Goal: Task Accomplishment & Management: Use online tool/utility

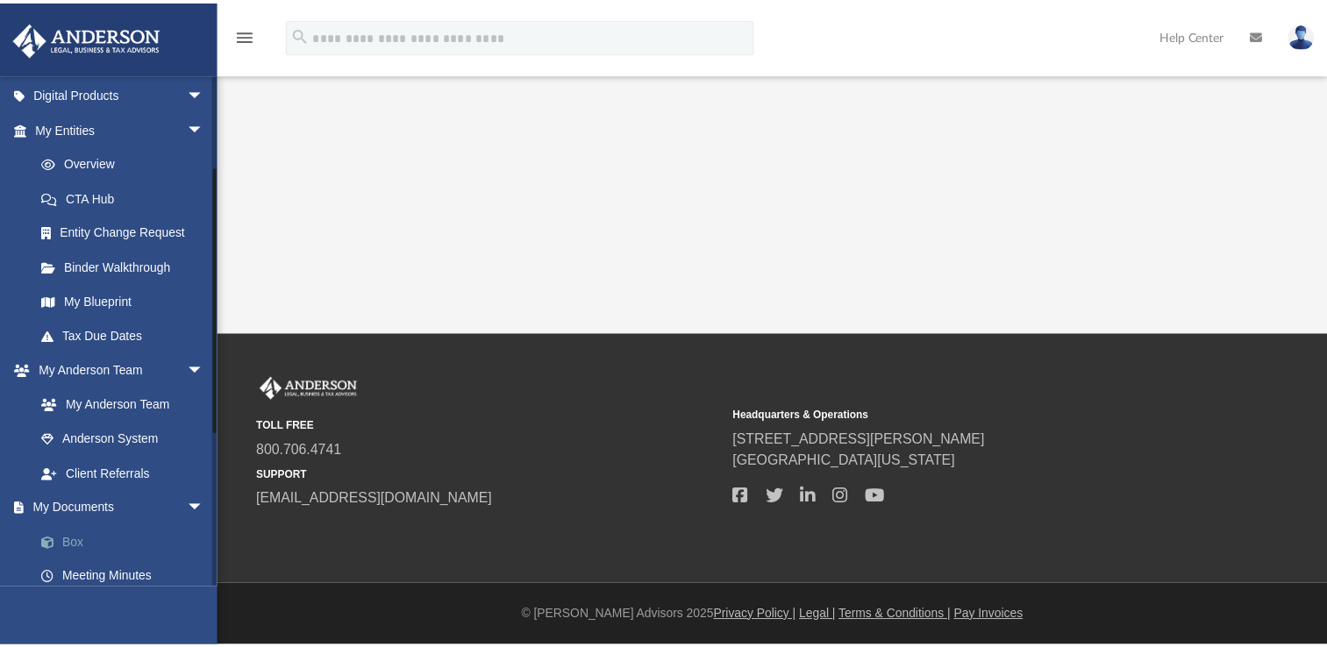
scroll to position [204, 0]
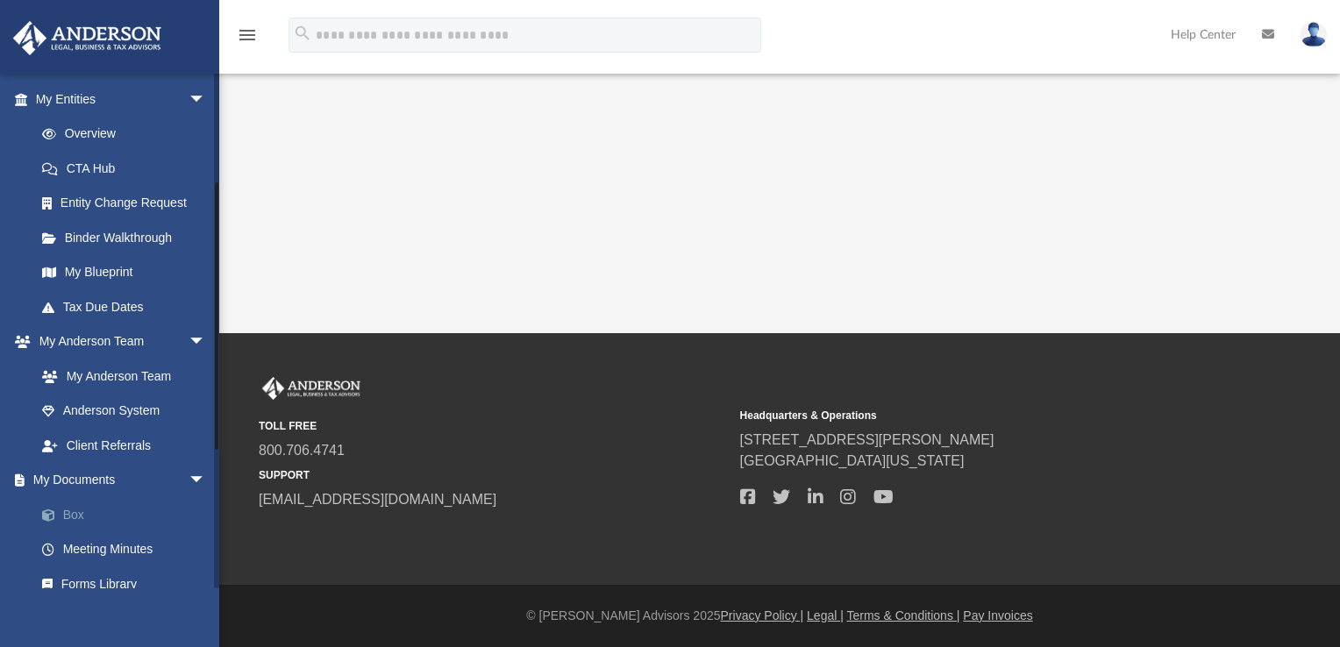
click at [93, 500] on link "Box" at bounding box center [129, 514] width 208 height 35
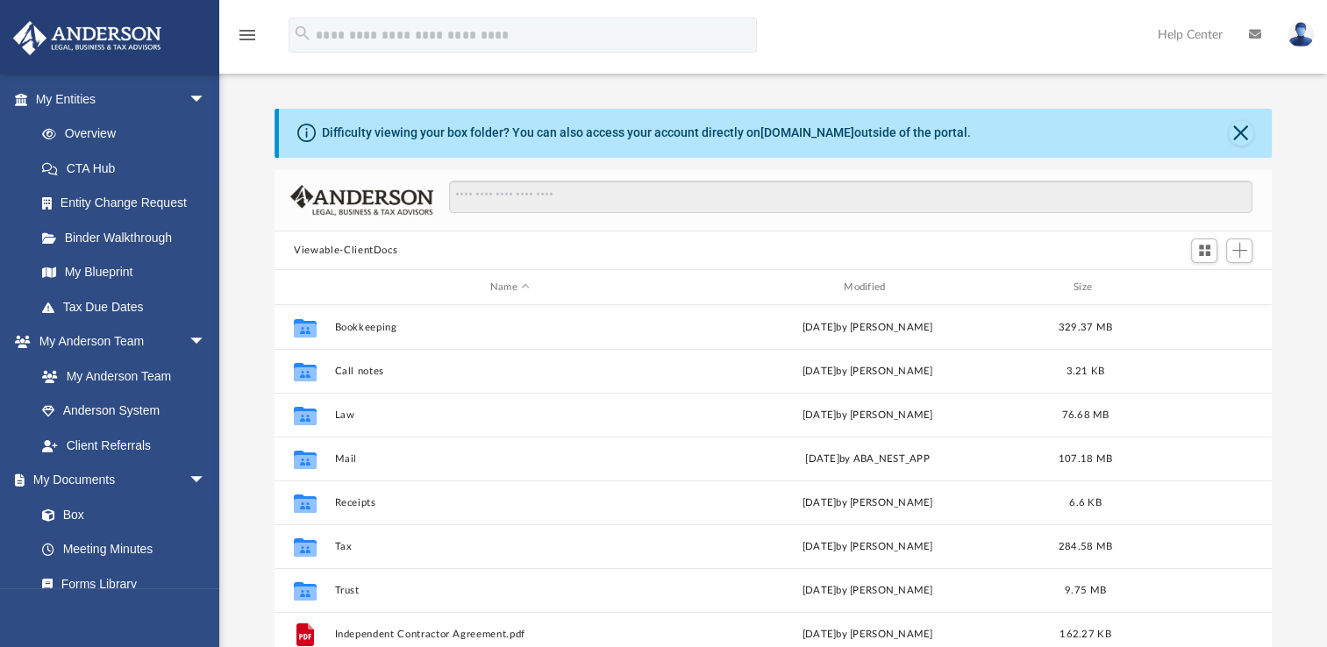
scroll to position [385, 982]
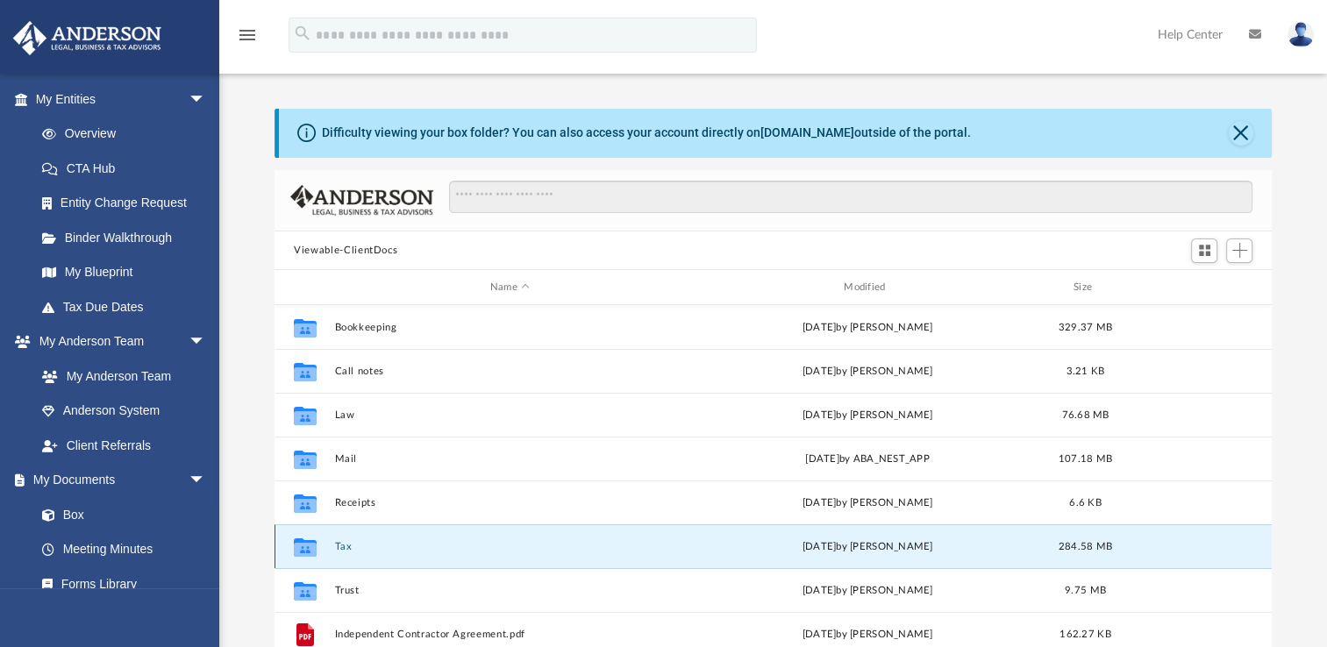
click at [344, 552] on button "Tax" at bounding box center [510, 546] width 350 height 11
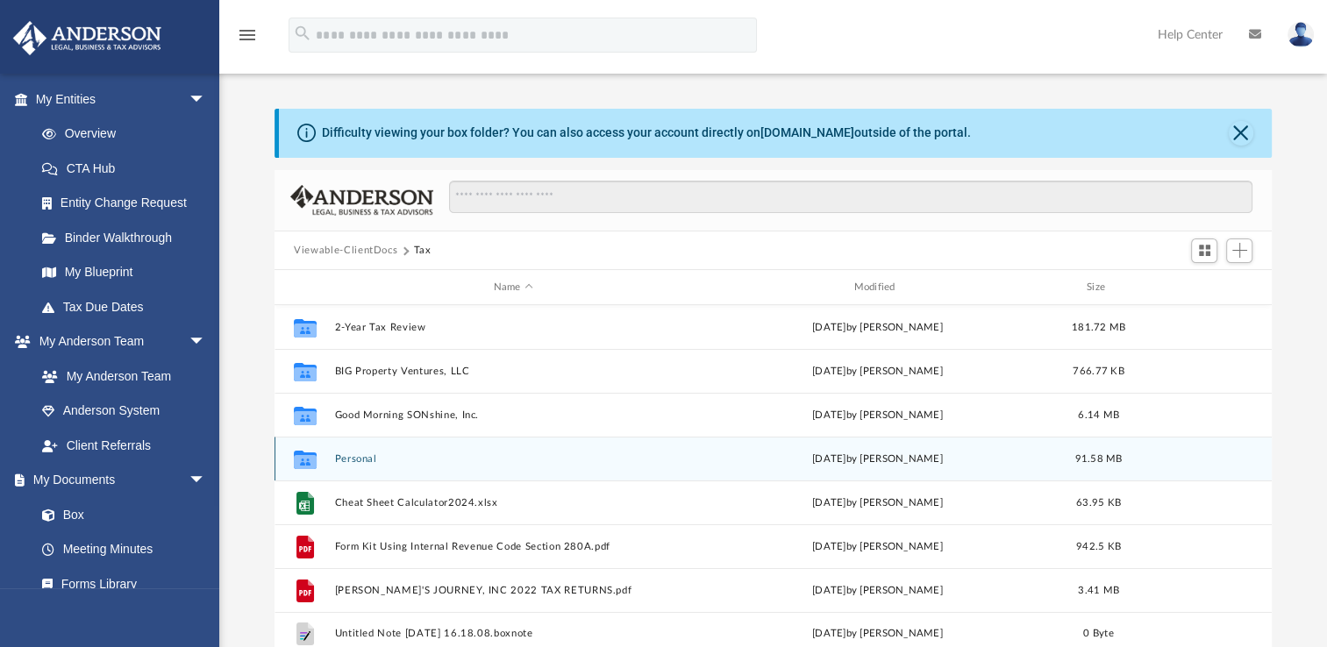
click at [383, 466] on div "Collaborated Folder Personal [DATE] by [PERSON_NAME] 91.58 MB" at bounding box center [773, 459] width 997 height 44
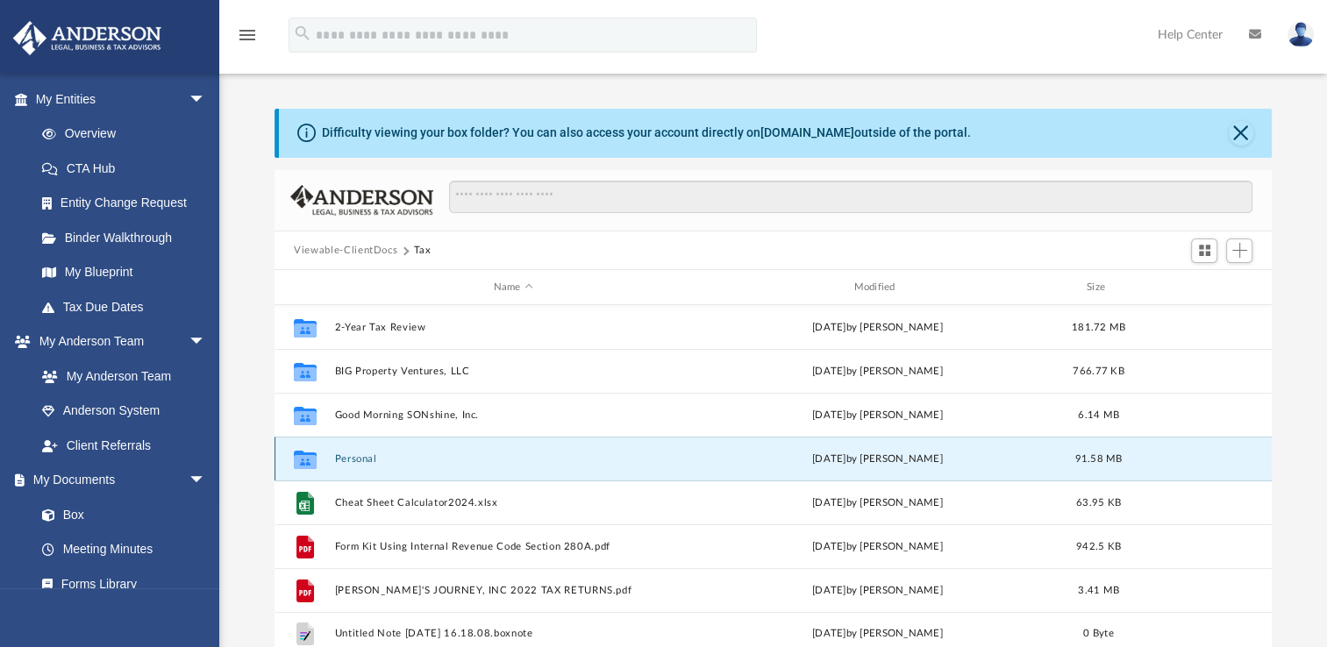
click at [383, 466] on div "Collaborated Folder Personal [DATE] by [PERSON_NAME] 91.58 MB" at bounding box center [773, 459] width 997 height 44
click at [306, 459] on icon "grid" at bounding box center [305, 462] width 23 height 14
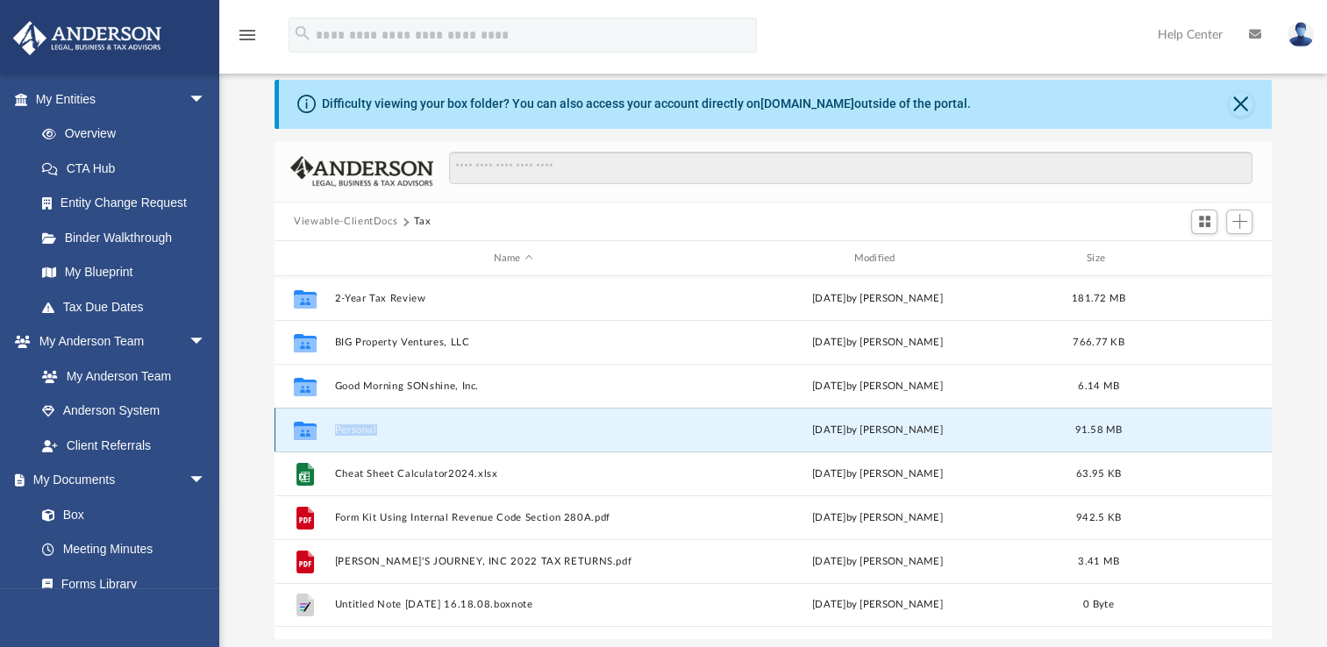
scroll to position [58, 0]
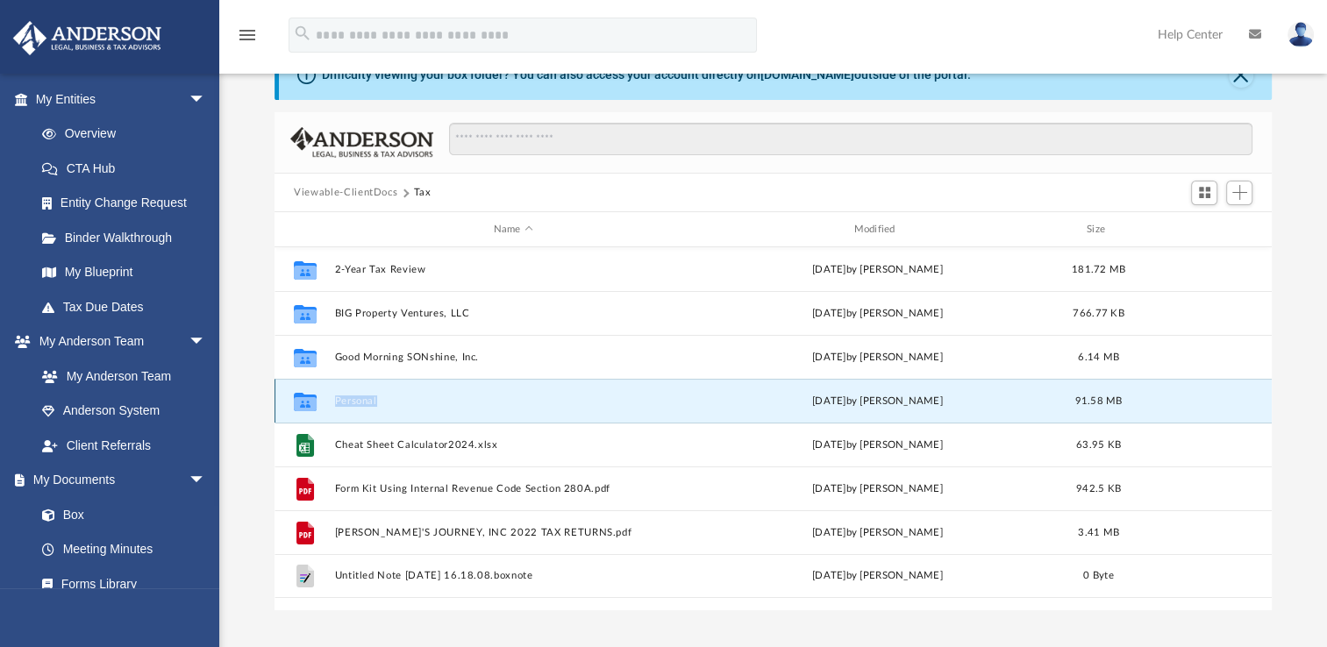
click at [370, 405] on button "Personal" at bounding box center [513, 401] width 357 height 11
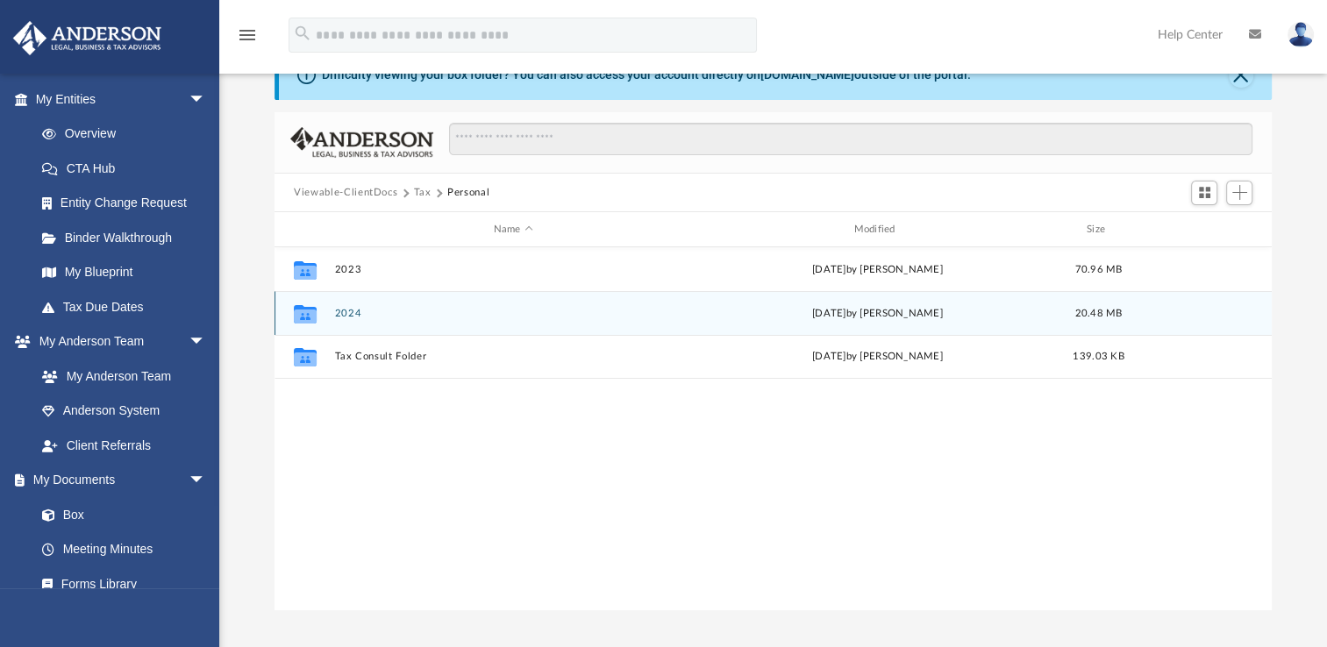
drag, startPoint x: 370, startPoint y: 405, endPoint x: 344, endPoint y: 305, distance: 103.4
click at [344, 305] on div "Collaborated Folder 2024 [DATE] by [PERSON_NAME] 20.48 MB" at bounding box center [773, 313] width 997 height 44
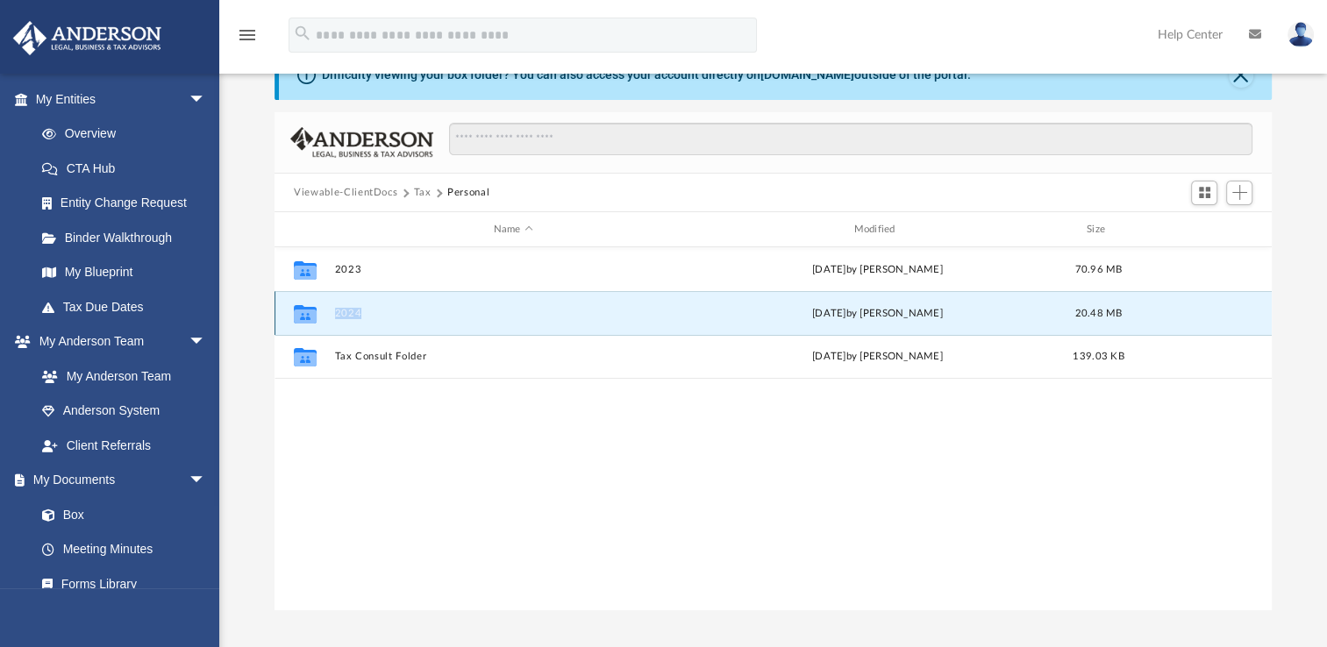
click at [344, 305] on div "Collaborated Folder 2024 [DATE] by [PERSON_NAME] 20.48 MB" at bounding box center [773, 313] width 997 height 44
drag, startPoint x: 344, startPoint y: 305, endPoint x: 309, endPoint y: 314, distance: 36.2
click at [309, 314] on g "grid" at bounding box center [305, 314] width 23 height 18
click at [309, 314] on icon "grid" at bounding box center [305, 317] width 23 height 14
drag, startPoint x: 309, startPoint y: 314, endPoint x: 346, endPoint y: 314, distance: 37.7
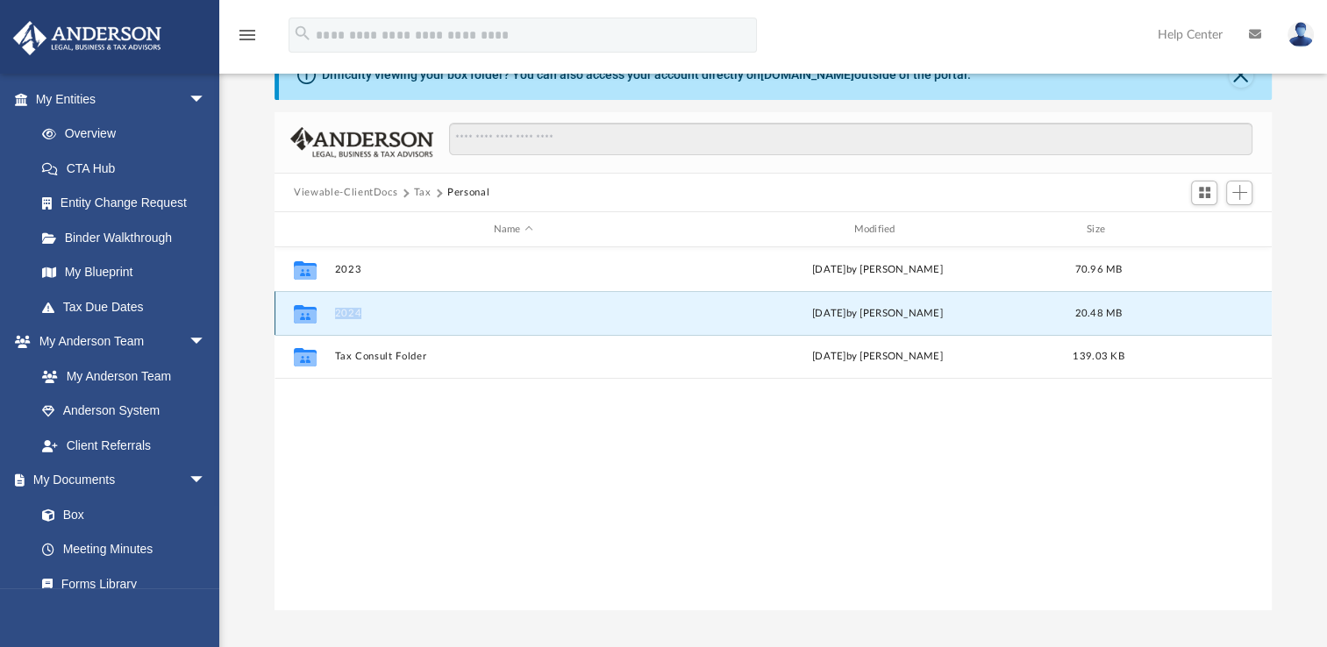
click at [346, 314] on button "2024" at bounding box center [513, 313] width 357 height 11
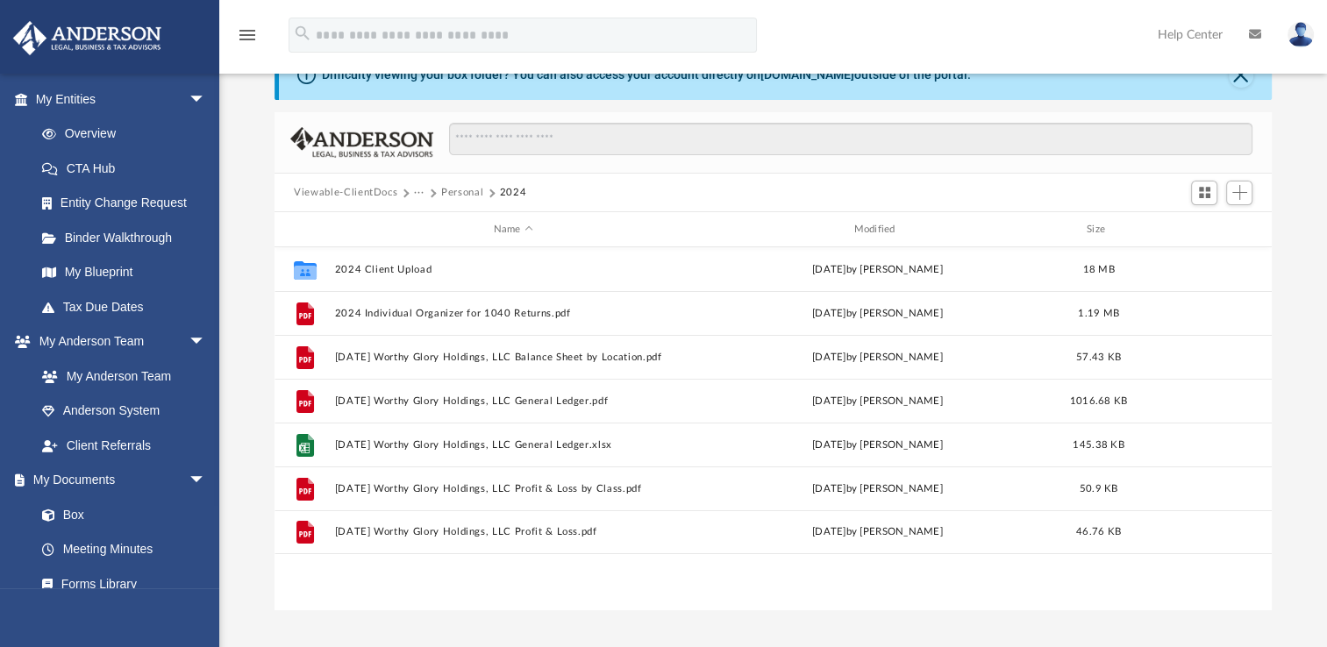
drag, startPoint x: 346, startPoint y: 314, endPoint x: 637, endPoint y: 204, distance: 310.3
click at [637, 204] on div "Viewable-ClientDocs ··· Personal 2024" at bounding box center [773, 193] width 997 height 39
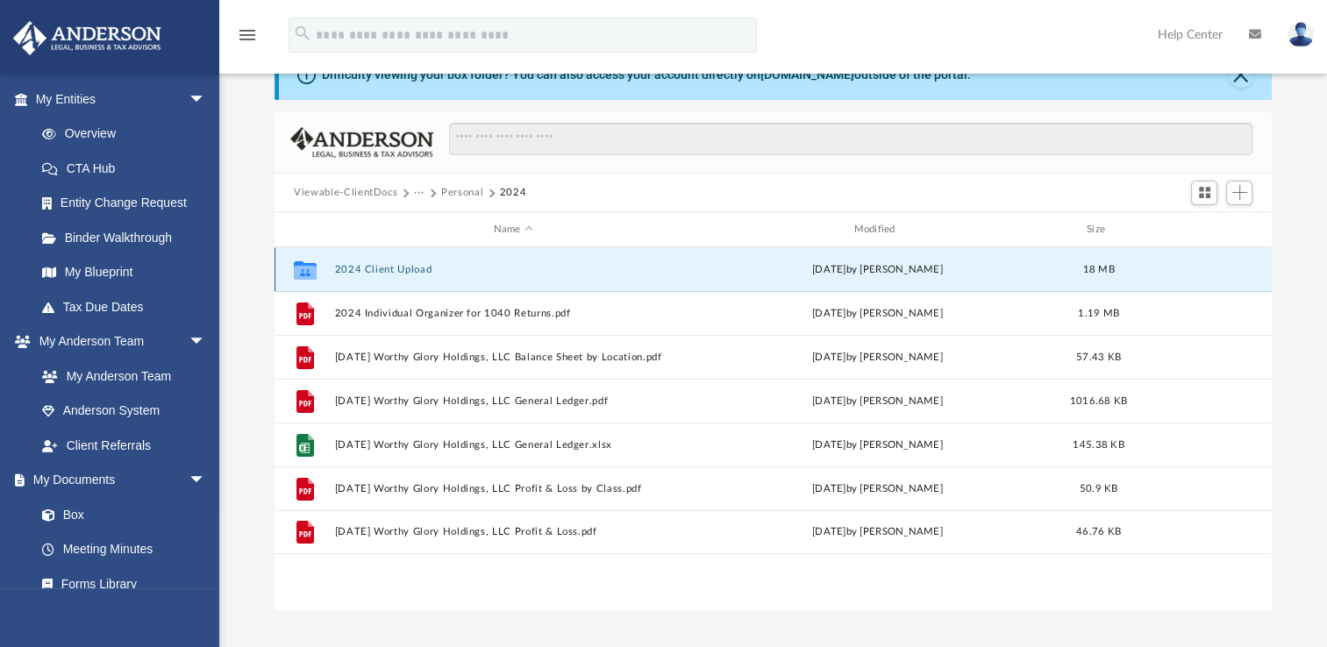
click at [406, 269] on button "2024 Client Upload" at bounding box center [513, 269] width 357 height 11
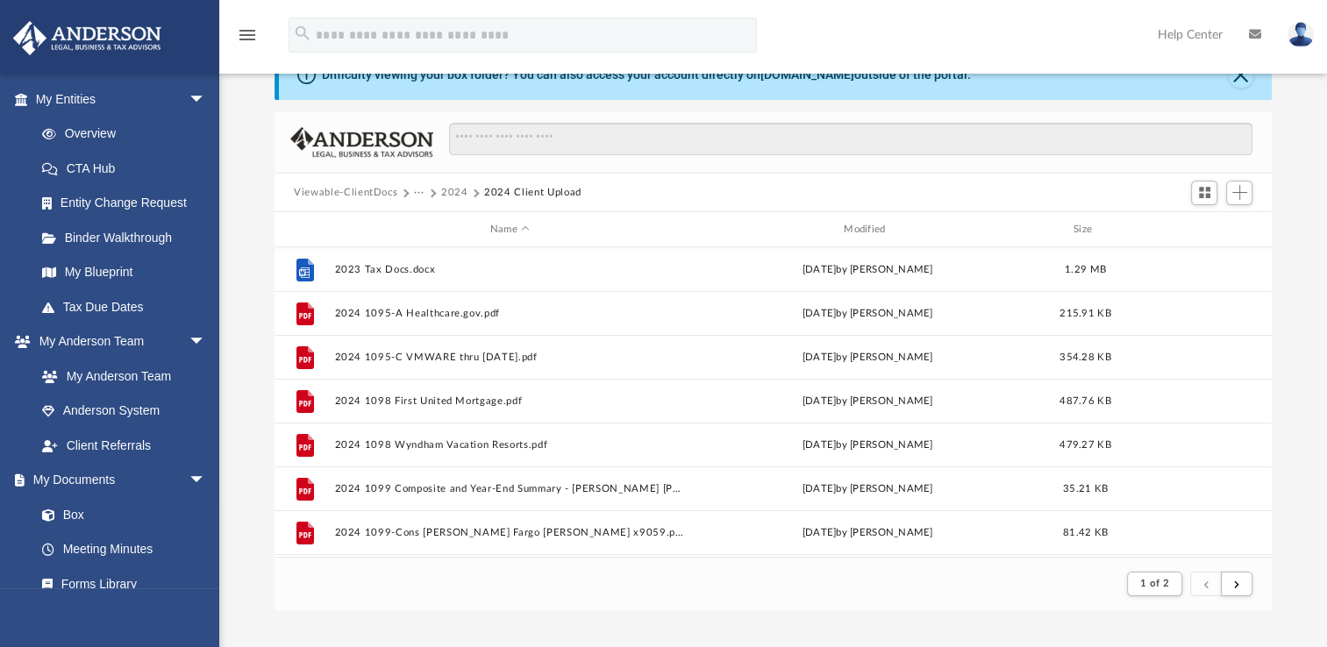
scroll to position [0, 0]
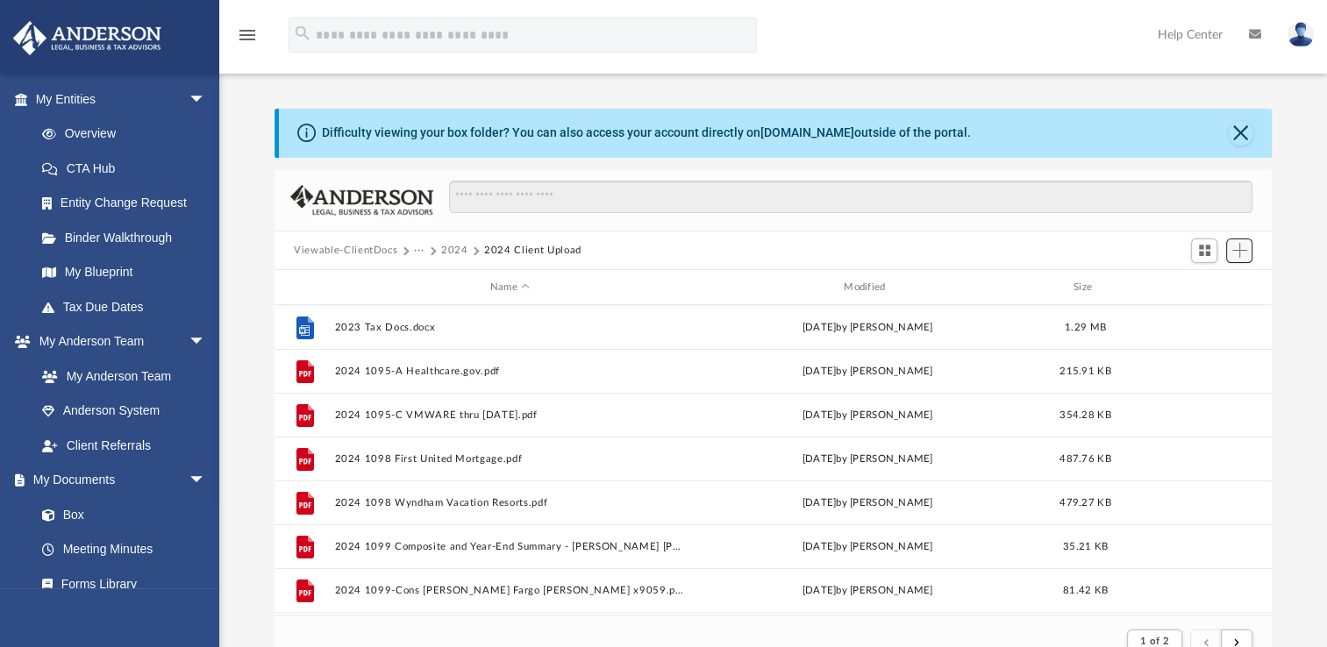
click at [1232, 246] on span "Add" at bounding box center [1239, 250] width 15 height 15
click at [1202, 285] on li "Upload" at bounding box center [1215, 285] width 56 height 18
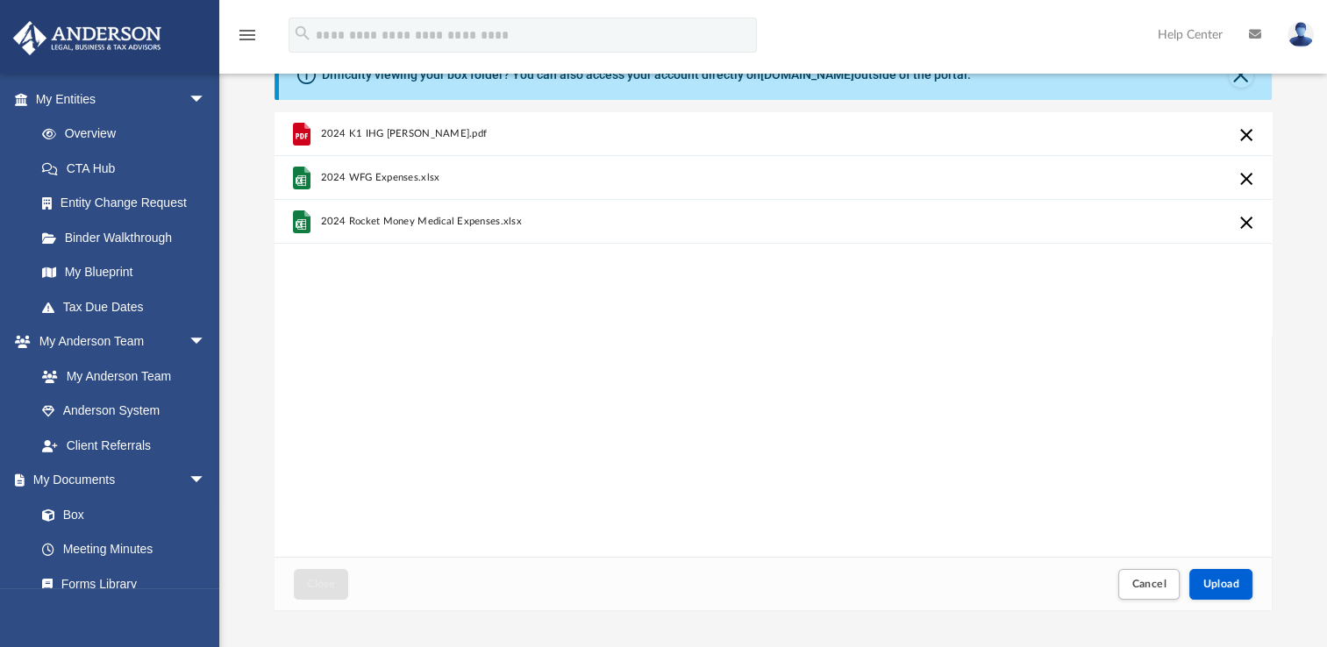
scroll to position [117, 0]
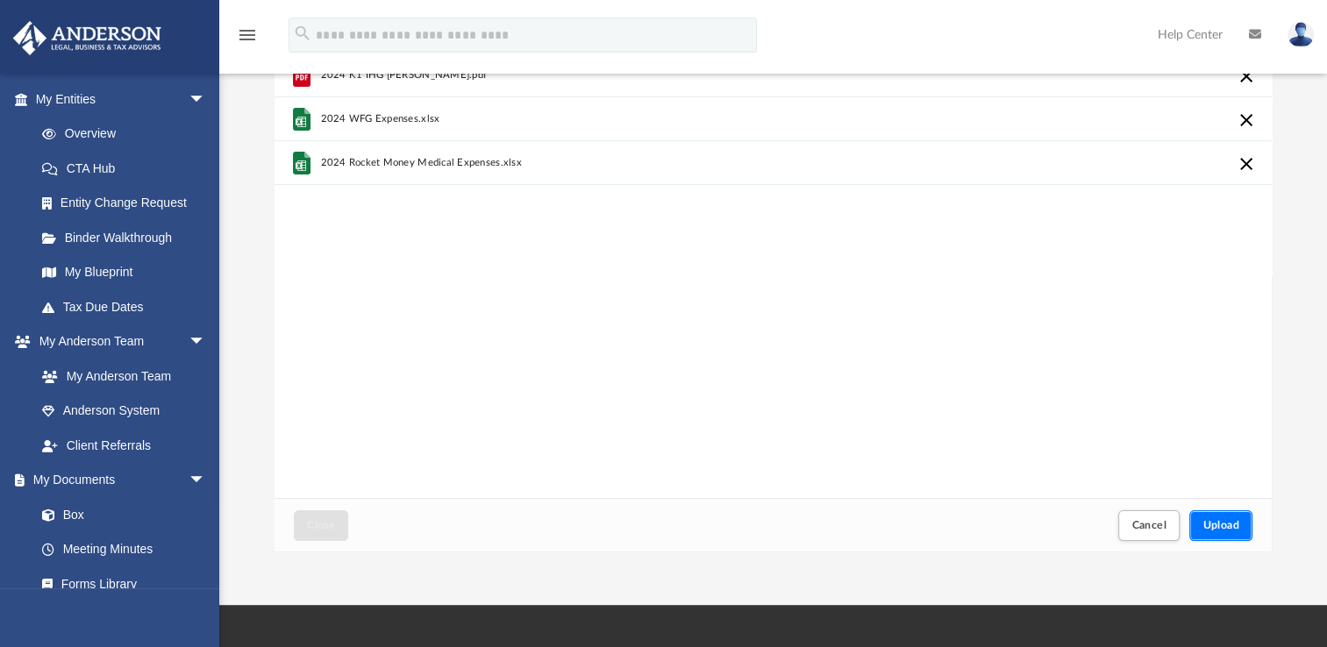
click at [1213, 526] on span "Upload" at bounding box center [1221, 525] width 37 height 11
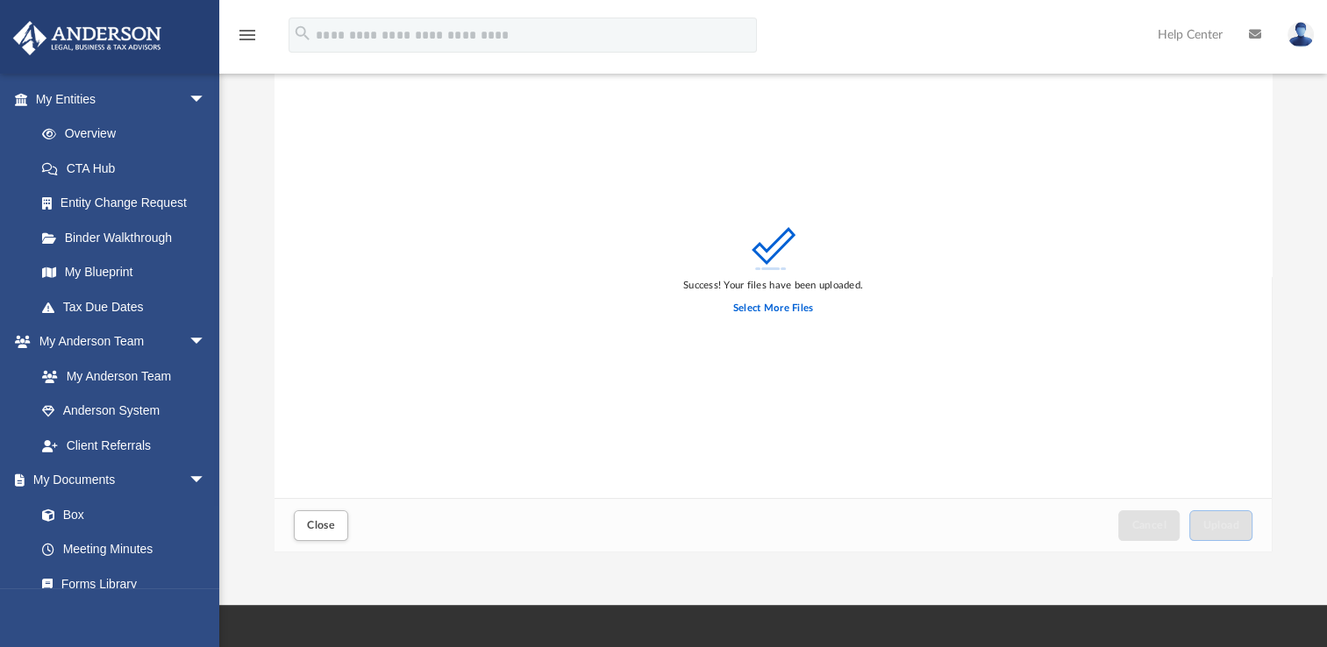
scroll to position [88, 0]
